Goal: Task Accomplishment & Management: Complete application form

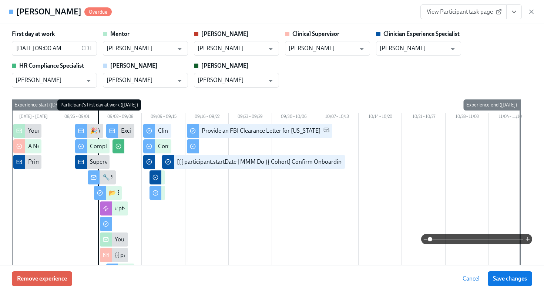
click at [530, 14] on icon "button" at bounding box center [531, 11] width 7 height 7
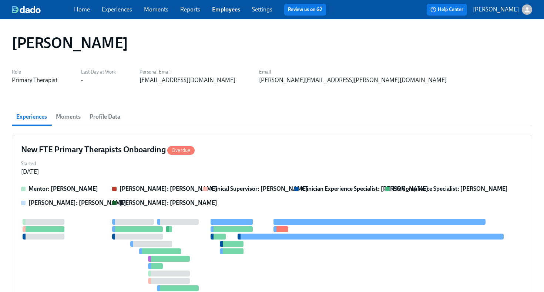
click at [223, 10] on link "Employees" at bounding box center [226, 9] width 28 height 7
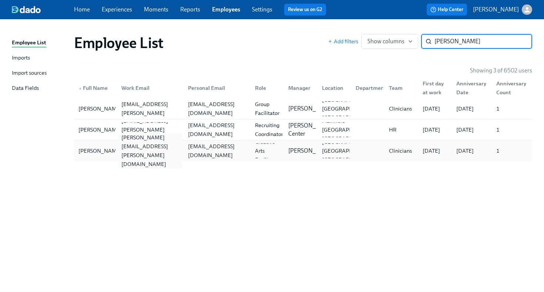
type input "mathis"
click at [152, 149] on div "sarah.mathis@charliehealth.com" at bounding box center [150, 151] width 64 height 36
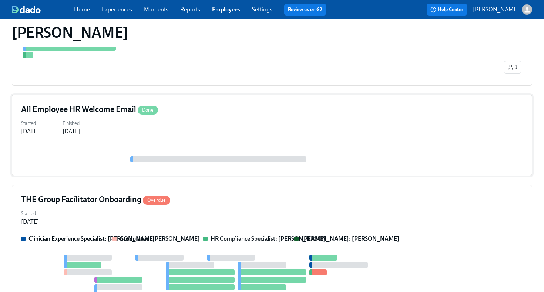
scroll to position [306, 0]
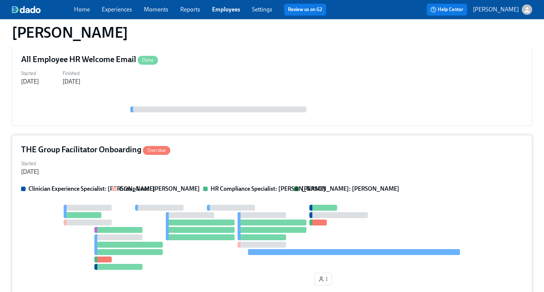
click at [254, 143] on div "THE Group Facilitator Onboarding Overdue Started Aug 22, 2025 Clinician Experie…" at bounding box center [272, 216] width 520 height 163
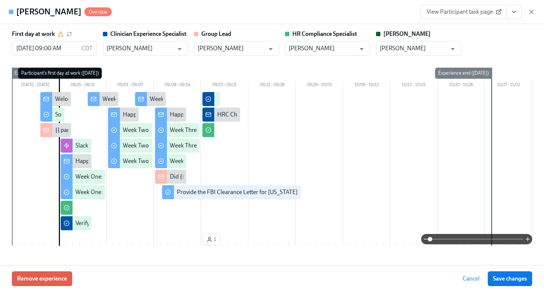
click at [513, 10] on icon "View task page" at bounding box center [513, 11] width 7 height 7
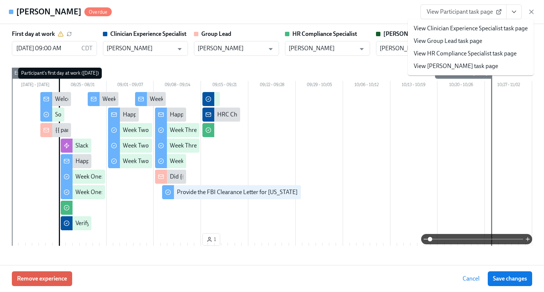
click at [494, 54] on link "View HR Compliance Specialist task page" at bounding box center [465, 54] width 103 height 8
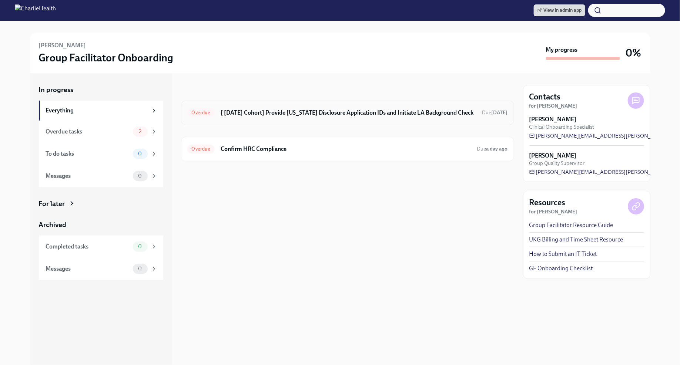
click at [293, 114] on h6 "[ Aug 25th Cohort] Provide Utah Disclosure Application IDs and Initiate LA Back…" at bounding box center [348, 113] width 256 height 8
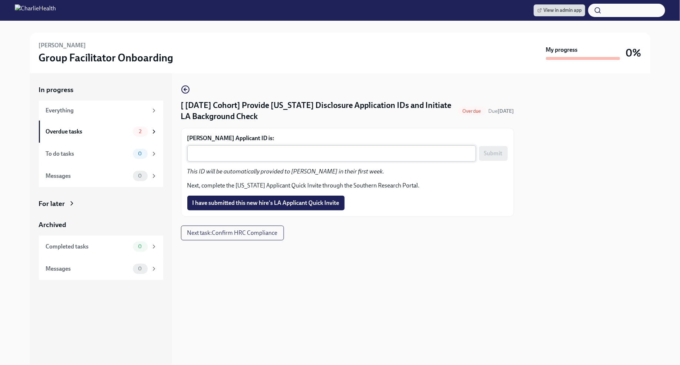
click at [213, 146] on div "x ​" at bounding box center [331, 153] width 289 height 16
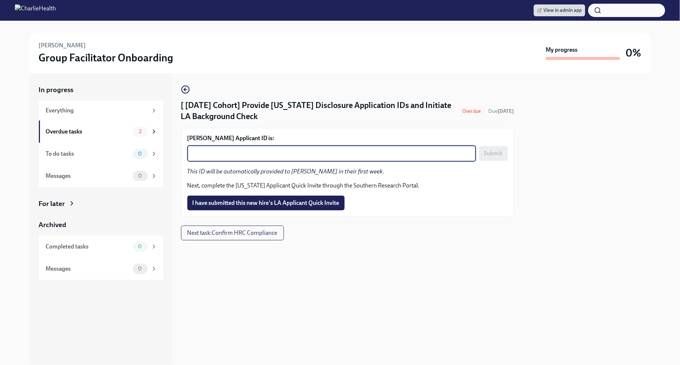
paste textarea "1250441"
type textarea "1250441"
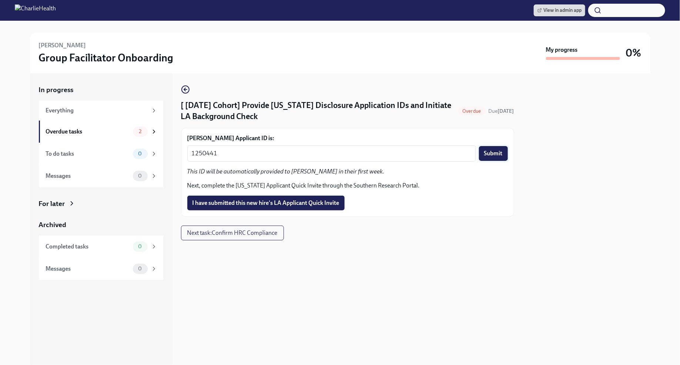
click at [499, 152] on span "Submit" at bounding box center [493, 153] width 18 height 7
